Goal: Transaction & Acquisition: Purchase product/service

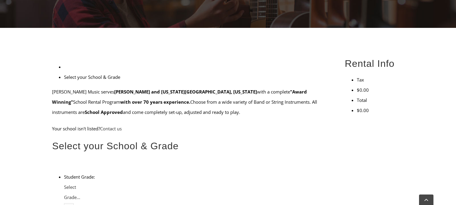
scroll to position [136, 0]
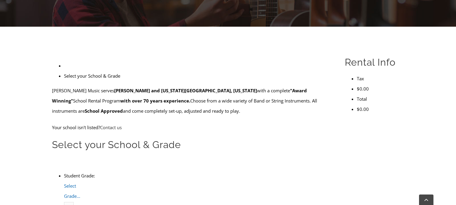
click at [80, 183] on span "Select Grade..." at bounding box center [72, 191] width 16 height 16
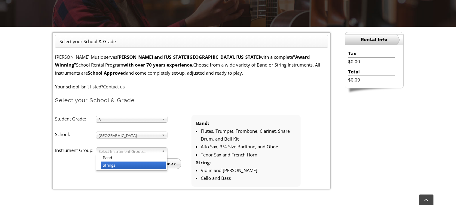
click at [120, 163] on li "Strings" at bounding box center [133, 166] width 65 height 8
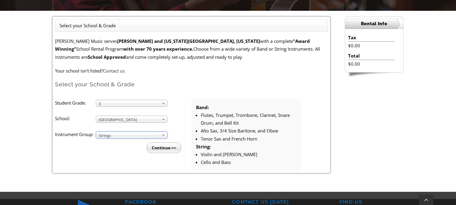
scroll to position [154, 0]
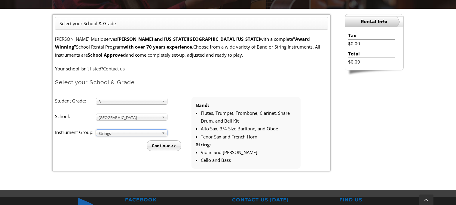
click at [171, 148] on input "Continue >>" at bounding box center [164, 146] width 35 height 11
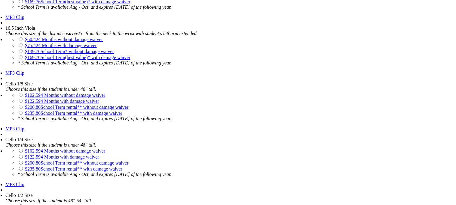
scroll to position [1152, 0]
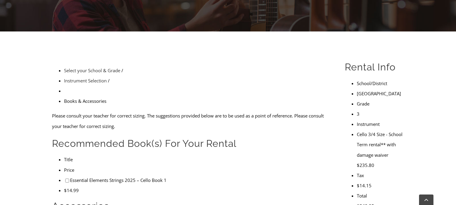
scroll to position [134, 0]
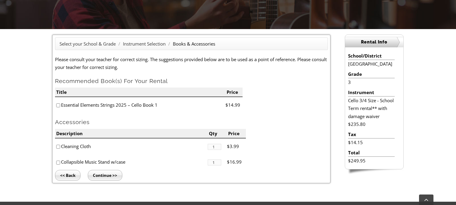
click at [58, 104] on input"] "checkbox" at bounding box center [58, 106] width 4 height 4
checkbox input"] "true"
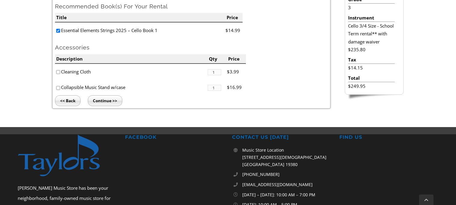
scroll to position [209, 0]
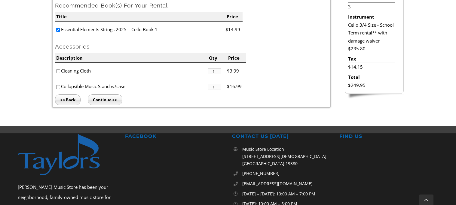
click at [96, 99] on input "Continue >>" at bounding box center [105, 100] width 35 height 11
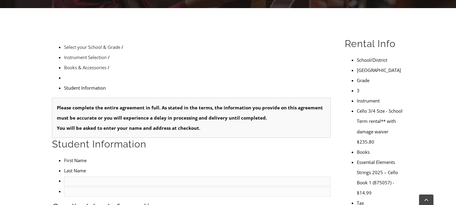
scroll to position [167, 0]
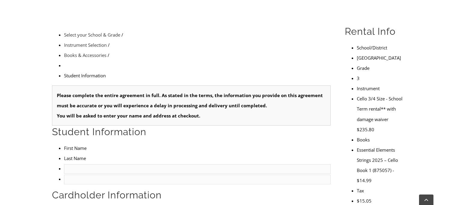
type input "1"
click at [81, 165] on input "text" at bounding box center [197, 170] width 266 height 10
type input "Finn"
type input "Grygiel"
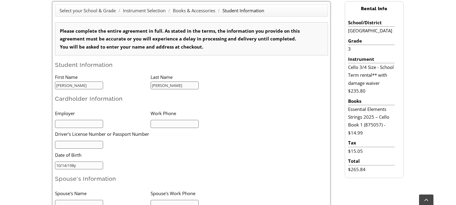
type input "10/14/1987"
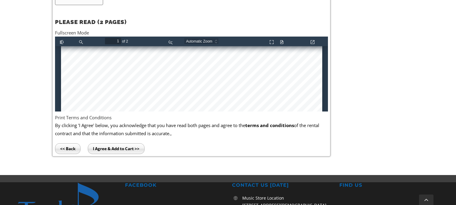
scroll to position [245, 0]
click at [70, 30] on link "Fullscreen Mode" at bounding box center [72, 33] width 34 height 6
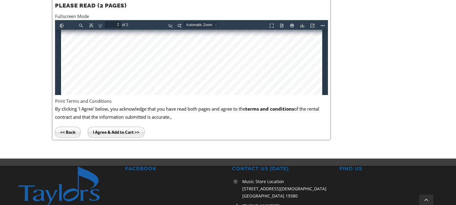
scroll to position [773, 0]
click at [102, 133] on input "I Agree & Add to Cart >>" at bounding box center [116, 132] width 57 height 11
type input "1"
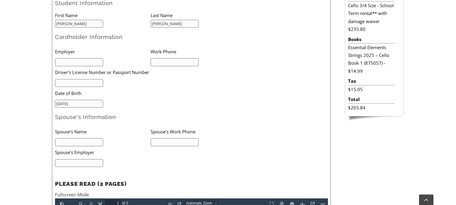
scroll to position [230, 0]
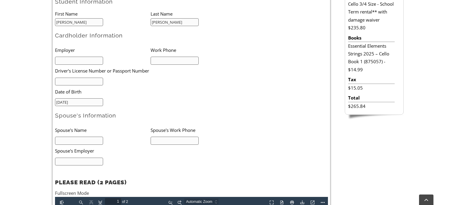
click at [87, 60] on input "text" at bounding box center [79, 61] width 48 height 8
type input "N/A"
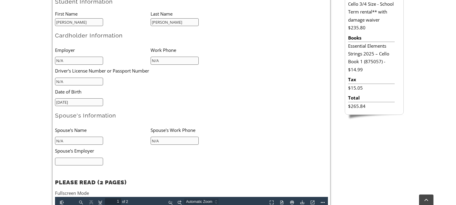
type input "N/A"
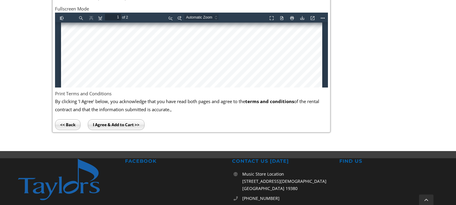
scroll to position [414, 0]
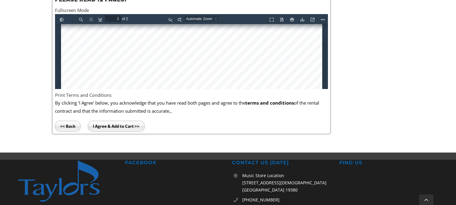
type input "N/A"
click at [115, 124] on input "I Agree & Add to Cart >>" at bounding box center [116, 126] width 57 height 11
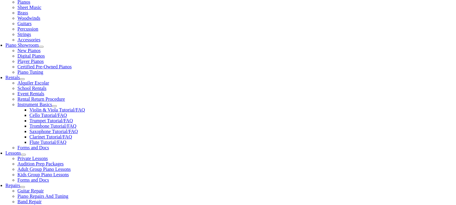
scroll to position [143, 0]
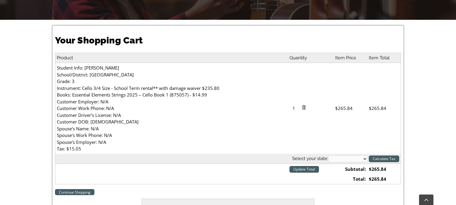
click at [366, 159] on select "[US_STATE] [US_STATE] [US_STATE] [US_STATE] [US_STATE] [US_STATE] [US_STATE] [U…" at bounding box center [347, 159] width 39 height 7
select select "PA"
click at [329, 156] on select "[US_STATE] [US_STATE] [US_STATE] [US_STATE] [US_STATE] [US_STATE] [US_STATE] [U…" at bounding box center [347, 159] width 39 height 7
click at [378, 160] on input "Calculate Tax" at bounding box center [384, 159] width 30 height 7
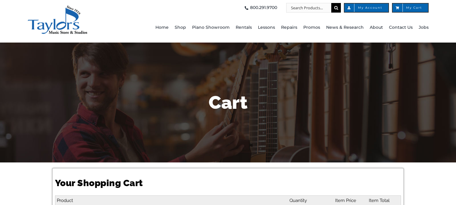
select select "PA"
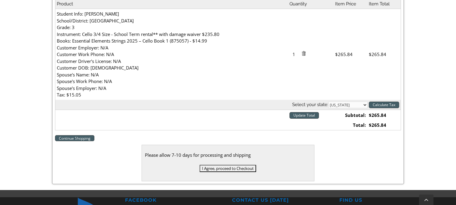
click at [304, 117] on input "Update Total" at bounding box center [303, 115] width 29 height 7
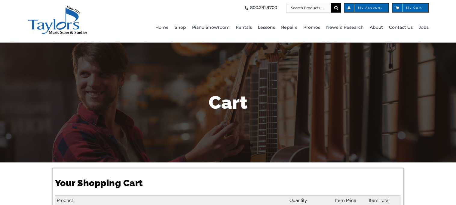
select select "PA"
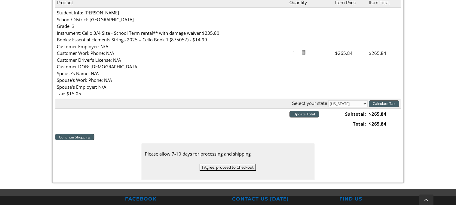
scroll to position [199, 0]
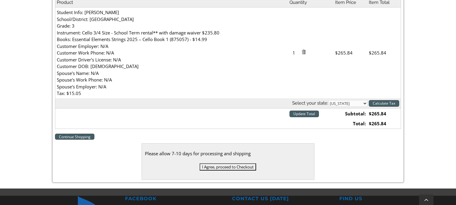
click at [239, 168] on input "I Agree, proceed to Checkout" at bounding box center [227, 167] width 56 height 7
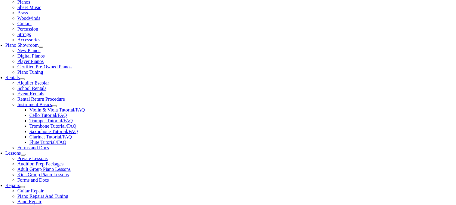
scroll to position [137, 0]
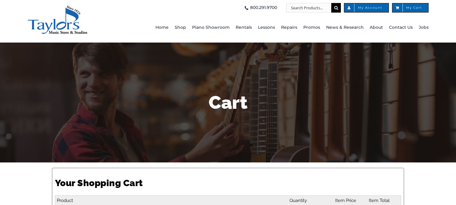
select select "PA"
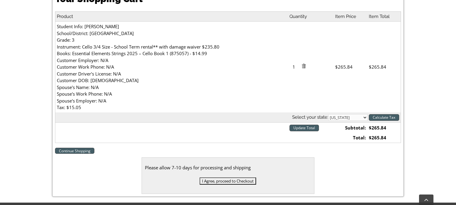
scroll to position [184, 0]
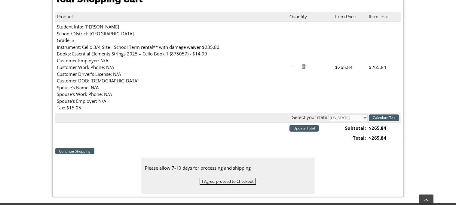
click at [227, 182] on input "I Agree, proceed to Checkout" at bounding box center [227, 181] width 56 height 7
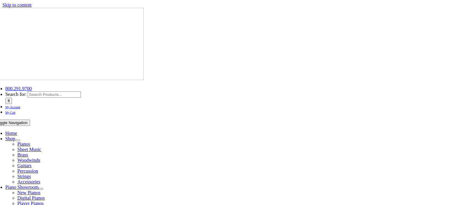
select select
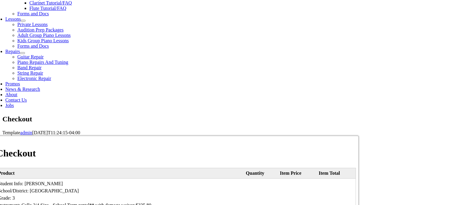
scroll to position [279, 0]
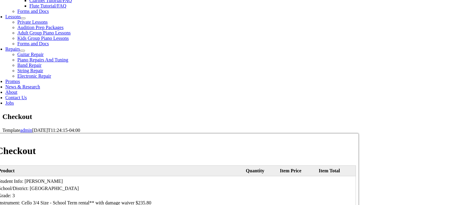
type input "[PERSON_NAME]"
type input "[STREET_ADDRESS][PERSON_NAME]"
type input "[GEOGRAPHIC_DATA]"
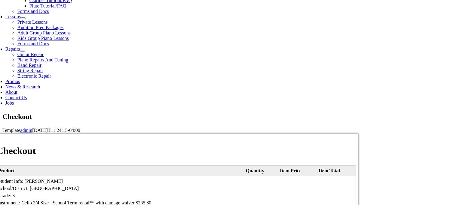
select select "PA"
type input "19363"
select select "mastercard"
type input "5178058647191652"
select select "01"
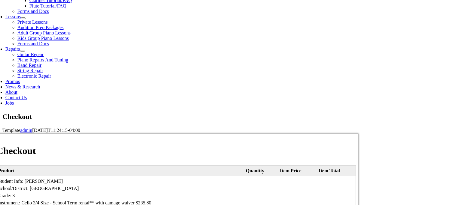
select select "2026"
type input "680"
type input "7172221238"
type input "stephanie"
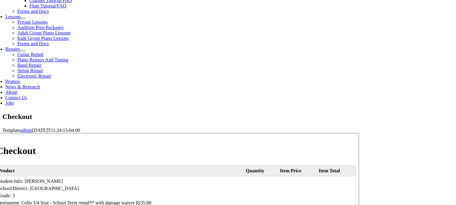
type input "stephanie.e.grygiel@gmail.com"
